Goal: Communication & Community: Answer question/provide support

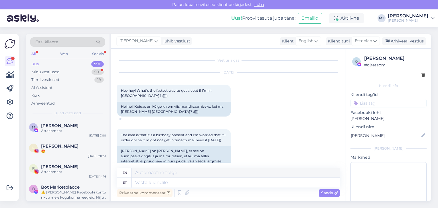
scroll to position [481, 0]
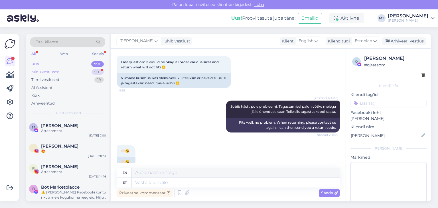
click at [57, 73] on div "Minu vestlused" at bounding box center [45, 72] width 28 height 6
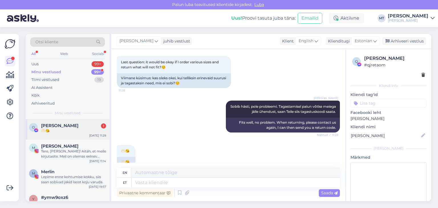
click at [52, 128] on div "🫶🏻😘" at bounding box center [73, 130] width 65 height 5
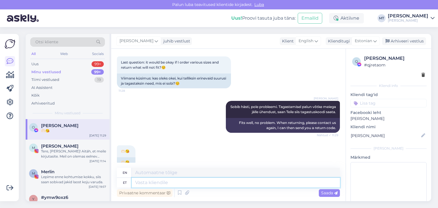
click at [195, 183] on textarea at bounding box center [236, 183] width 208 height 10
type textarea "[PERSON_NAME], et"
type textarea "I noticed,"
type textarea "[PERSON_NAME], et"
type textarea "I noticed that"
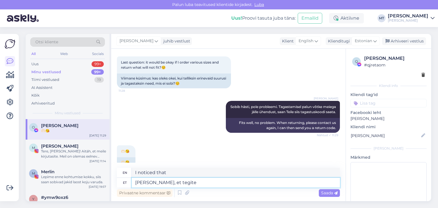
type textarea "[PERSON_NAME], et tegite t"
type textarea "I noticed you did."
type textarea "[PERSON_NAME], et tegite tellimuse"
type textarea "I noticed you placed an order."
type textarea "[PERSON_NAME], et tegite tellimuse äta,"
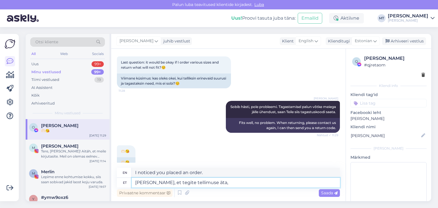
type textarea "I noticed you placed an order for Äta,"
type textarea "[PERSON_NAME], et tegite tellimuse äta, aitäh"
type textarea "I noticed you placed an order, thank you."
type textarea "[PERSON_NAME], et tegite tellimuse äta, aitäh Teile!"
type textarea "I noticed that you placed an order, thank you!"
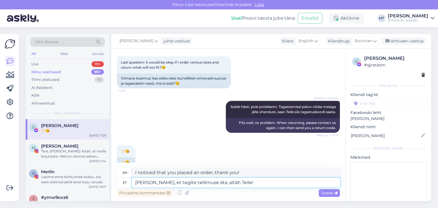
click at [203, 183] on textarea "[PERSON_NAME], et tegite tellimuse äta, aitäh Teile!" at bounding box center [236, 183] width 208 height 10
type textarea "[PERSON_NAME], et tegite tellimuse äita, aitäh Teile!"
type textarea "I noticed that you placed an order for your father-in-law, thank you!"
click at [206, 183] on textarea "[PERSON_NAME], et tegite tellimuse äita, aitäh Teile!" at bounding box center [236, 183] width 208 height 10
type textarea "[PERSON_NAME], et tegite tellimuse äa, aitäh Teile!"
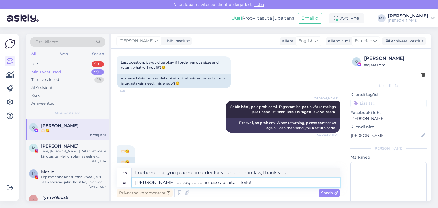
type textarea "I noticed that you placed an order, father-in-law, thank you!"
type textarea "[PERSON_NAME], et tegite tellimuse a, aitäh Teile!"
type textarea "I noticed that you placed an order, thank you!"
type textarea "[PERSON_NAME], et tegite tellimuse aia, aitäh Teile!"
type textarea "I noticed that you ordered a garden, thank you!"
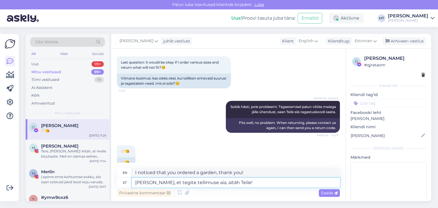
type textarea "[PERSON_NAME], et tegite [PERSON_NAME] aita, aitäh Teile!"
type textarea "I noticed that you placed an order for the barn, thank you!"
type textarea "[PERSON_NAME], et tegite tellimuse aitäa, aitäh Teile!"
type textarea "I noticed that you placed an order, thank you, thank you!"
drag, startPoint x: 211, startPoint y: 182, endPoint x: 200, endPoint y: 184, distance: 11.3
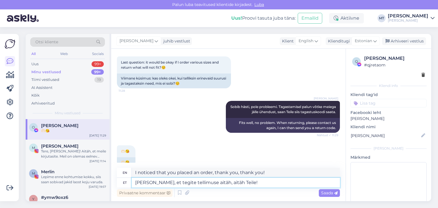
click at [200, 184] on textarea "[PERSON_NAME], et tegite tellimuse aitäh, aitäh Teile!" at bounding box center [236, 183] width 208 height 10
type textarea "[PERSON_NAME], et tegite tellimuse ä, aitäh Teile!"
type textarea "I noticed you placed an order, thank you!"
type textarea "[PERSON_NAME], et tegite tellimuse ära, aitäh Teile!"
type textarea "I noticed that you placed an order, thank you!"
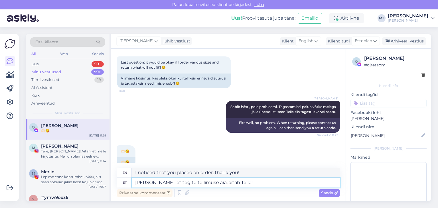
click at [241, 183] on textarea "[PERSON_NAME], et tegite tellimuse ära, aitäh Teile!" at bounding box center [236, 183] width 208 height 10
type textarea "[PERSON_NAME], et tegite tellimuse ära, aitäh Teile! Kas so"
type textarea "I noticed that you placed an order, thank you! Is"
type textarea "[PERSON_NAME], et tegite tellimuse ära, aitäh Teile! Kas soovite ja"
type textarea "I noticed that you placed an order, thank you! Would you like"
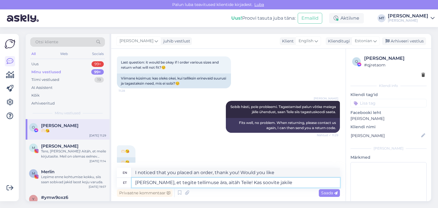
type textarea "[PERSON_NAME], et tegite tellimuse ära, aitäh Teile! Kas soovite jakile"
type textarea "I noticed that you placed an order, thank you! Would you like a jacket?"
type textarea "[PERSON_NAME], et tegite tellimuse ära, aitäh Teile! Kas soovite jakile ise"
type textarea "I noticed that you placed an order, thank you! Would you like to order the jack…"
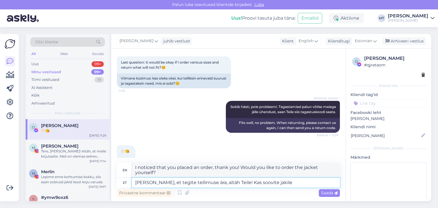
type textarea "[PERSON_NAME], et tegite tellimuse ära, aitäh Teile! Kas soovite jakile"
type textarea "I noticed that you placed an order, thank you! Would you like a jacket?"
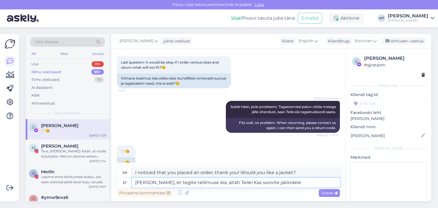
type textarea "[PERSON_NAME], et tegite tellimuse ära, aitäh Teile! Kas soovite jakkidele i"
type textarea "I noticed that you placed an order, thank you! Would you like to order jackets?"
type textarea "[PERSON_NAME], et tegite tellimuse ära, aitäh Teile! Kas soovite jakkidele ise"
type textarea "I noticed that you placed an order, thank you! Would you like to order the jack…"
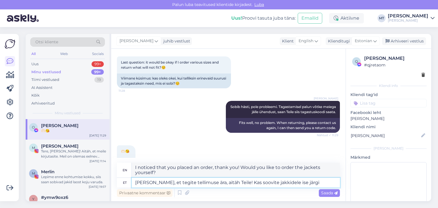
type textarea "[PERSON_NAME], et tegite tellimuse ära, aitäh Teile! Kas soovite jakkidele ise …"
type textarea "I noticed you placed an order, thank you! Would you like to pick up the jackets…"
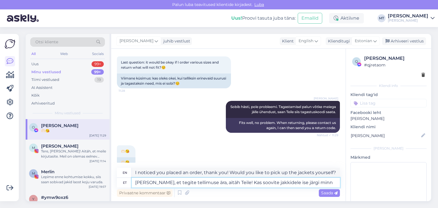
type textarea "[PERSON_NAME], et tegite tellimuse ära, aitäh Teile! Kas soovite jakkidele ise …"
type textarea "I noticed you placed your order, thank you! Would you like to pick up the jacke…"
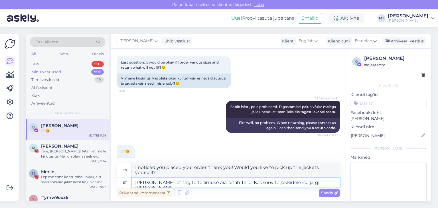
type textarea "[PERSON_NAME], et tegite tellimuse ära, aitäh Teile! Kas soovite jakkidele ise …"
type textarea "I noticed that you placed an order, thank you! Would you like to pick up the ja…"
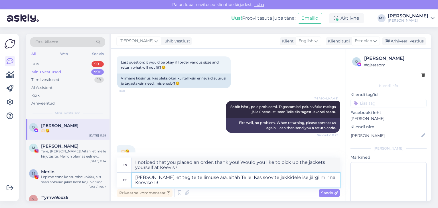
type textarea "[PERSON_NAME], et tegite tellimuse ära, aitäh Teile! Kas soovite jakkidele ise …"
type textarea "I noticed that you placed an order, thank you! Would you like to pick up the ja…"
type textarea "[PERSON_NAME], et tegite tellimuse ära, aitäh Teile! Kas soovite jakkidele ise …"
type textarea "I noticed that you placed the order, thank you! Would you like to pick up the j…"
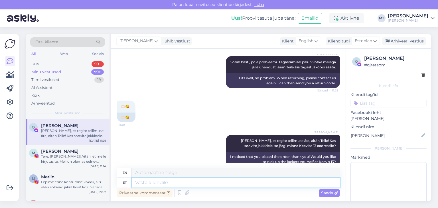
scroll to position [526, 0]
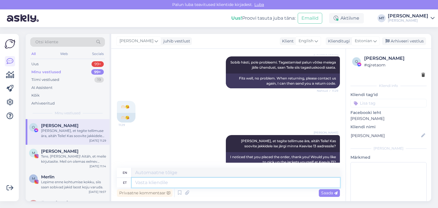
click at [144, 181] on textarea at bounding box center [236, 183] width 208 height 10
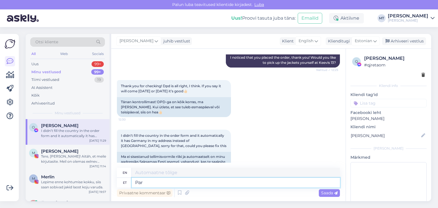
type textarea "Para"
type textarea "Good"
type textarea "P"
type textarea "vaatan"
type textarea "I am looking"
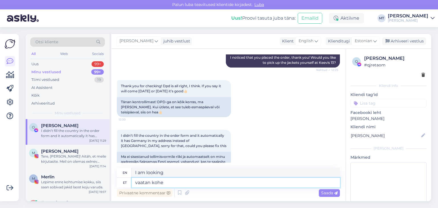
type textarea "vaatan kohe"
type textarea "I'll look right away."
type textarea "vaatan kohe andmed"
type textarea "I'll check the data right away."
type textarea "vaatan kohe andmed [PERSON_NAME]"
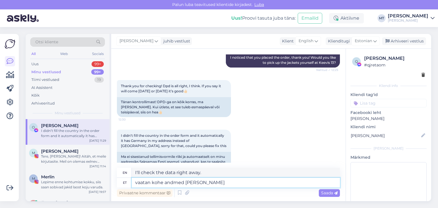
type textarea "I will check the data immediately."
type textarea "vaatan kohe andmed [PERSON_NAME] t"
type textarea "I will check the data immediately and"
type textarea "vaatan kohe andmed [PERSON_NAME] teen"
type textarea "I will review the information immediately and do"
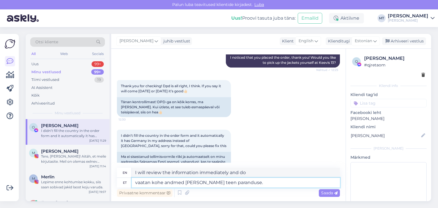
type textarea "vaatan kohe andmed [PERSON_NAME] teen paranduse."
type textarea "I will review the data immediately and make a correction."
type textarea "vaatan kohe andmed [PERSON_NAME] teen paranduse. Aitäh Te"
type textarea "I will review the data immediately and make a correction. Thank you."
type textarea "vaatan kohe andmed [PERSON_NAME] teen paranduse. Aitäh Teile veelkord"
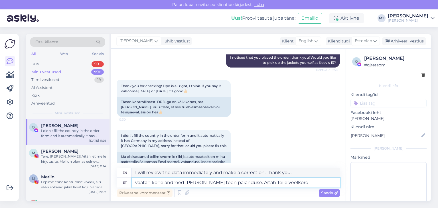
type textarea "I will review the information immediately and make a correction. Thank you agai…"
type textarea "vaatan kohe andmed [PERSON_NAME] teen paranduse. Aitäh Teile veelkord."
type textarea "I will review the data immediately and make a correction. Thank you again."
type textarea "vaatan kohe andmed [PERSON_NAME] teen paranduse. Aitäh Teile veelkord. Tagastam…"
type textarea "I will review the data immediately and make a correction. Thank you again. In r…"
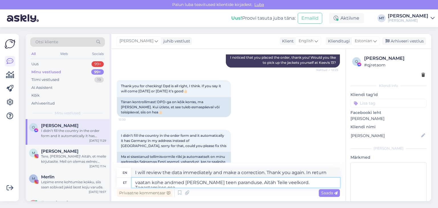
type textarea "vaatan kohe andmed [PERSON_NAME] teen paranduse. Aitäh Teile veelkord. Tagastam…"
type textarea "I will review the data immediately and make a correction. Thank you again. Part…"
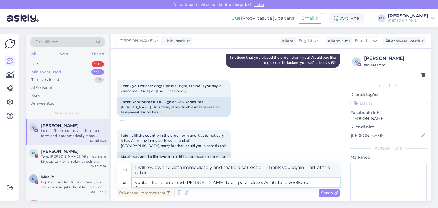
type textarea "vaatan kohe andmed [PERSON_NAME] teen paranduse. Aitäh Teile veelkord. Tagastam…"
type textarea "I will review the data immediately and make a correction. Thank you again. Plea…"
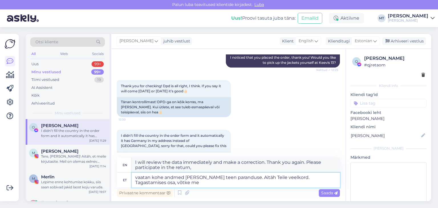
type textarea "vaatan kohe andmed [PERSON_NAME] teen paranduse. Aitäh Teile veelkord. Tagastam…"
type textarea "I will review the data immediately and make a correction. Thank you again. Plea…"
type textarea "vaatan kohe andmed [PERSON_NAME] teen paranduse. Aitäh Teile veelkord. Tagastam…"
type textarea "I will review the information immediately and make a correction. Thank you agai…"
type textarea "vaatan kohe andmed [PERSON_NAME] teen paranduse. Aitäh Teile veelkord. Tagastam…"
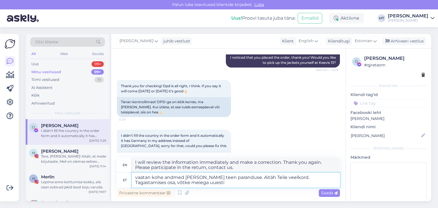
type textarea "I will review the information immediately and make a correction. Thank you agai…"
type textarea "vaatan kohe andmed [PERSON_NAME] teen paranduse. Aitäh Teile veelkord. Tagastam…"
type textarea "I will review the information immediately and make a correction. Thank you agai…"
click at [325, 178] on textarea "vaatan kohe andmed [PERSON_NAME] teen paranduse. Aitäh Teile veelkord. Tagastam…" at bounding box center [236, 180] width 208 height 15
click at [221, 183] on textarea "vaatan kohe andmed [PERSON_NAME] teen paranduse. Aitäh Teile veelkord. Tagastam…" at bounding box center [236, 180] width 208 height 15
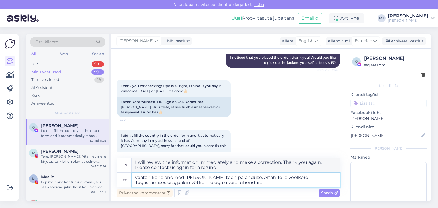
type textarea "vaatan kohe andmed [PERSON_NAME] teen paranduse. Aitäh Teile veelkord. Tagastam…"
type textarea "I will review the information immediately and make a correction. Thank you agai…"
click at [138, 176] on textarea "vaatan kohe andmed [PERSON_NAME] teen paranduse. Aitäh Teile veelkord. Tagastam…" at bounding box center [236, 180] width 208 height 15
click at [283, 177] on textarea "Vaatan kohe andmed [PERSON_NAME] teen paranduse. Aitäh Teile veelkord. Tagastam…" at bounding box center [236, 180] width 208 height 15
type textarea "Vaatan kohe andmed [PERSON_NAME] teen paranduse. Aitäh Teile veelkord. Tagastam…"
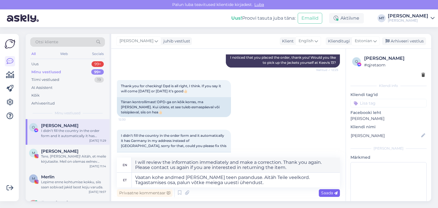
click at [322, 193] on span "Saada" at bounding box center [329, 192] width 17 height 5
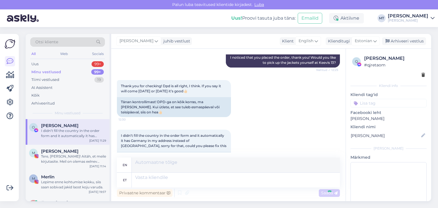
scroll to position [680, 0]
